Goal: Transaction & Acquisition: Book appointment/travel/reservation

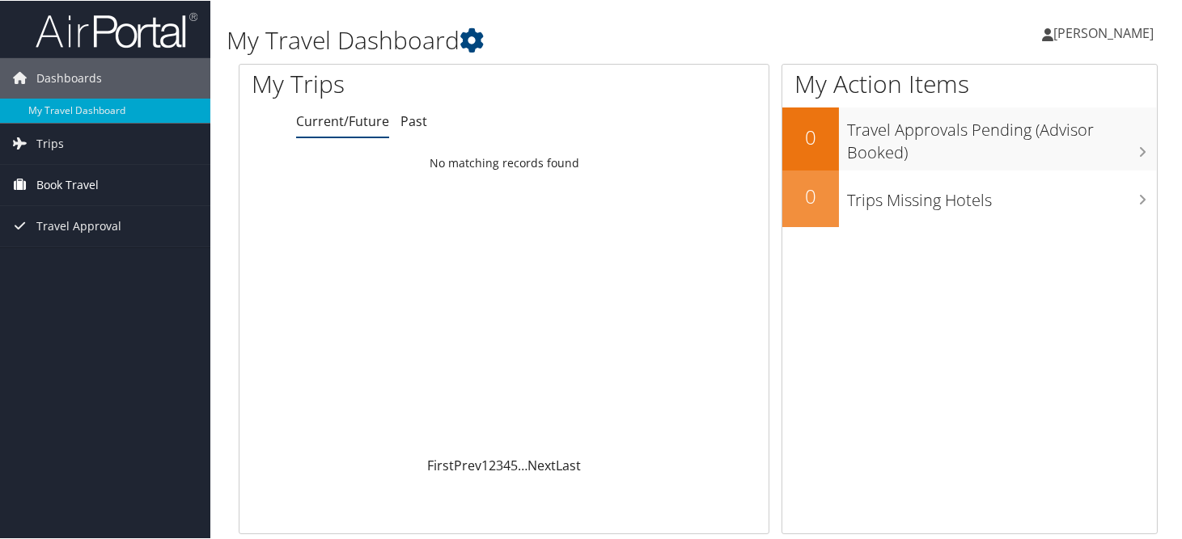
click at [92, 180] on span "Book Travel" at bounding box center [67, 184] width 62 height 40
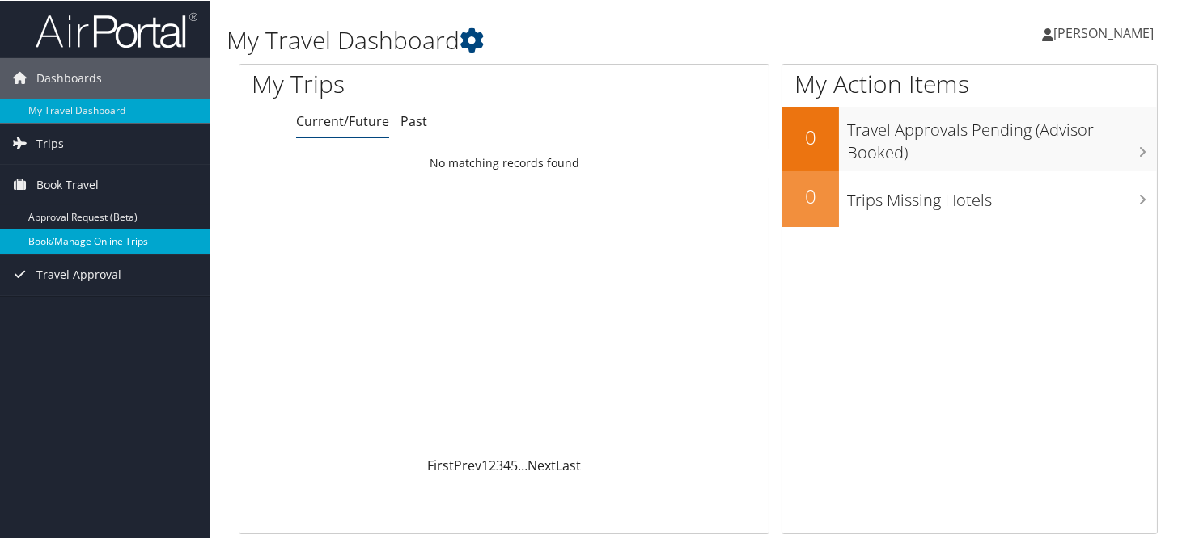
click at [72, 237] on link "Book/Manage Online Trips" at bounding box center [105, 241] width 210 height 24
